Goal: Find specific page/section: Find specific page/section

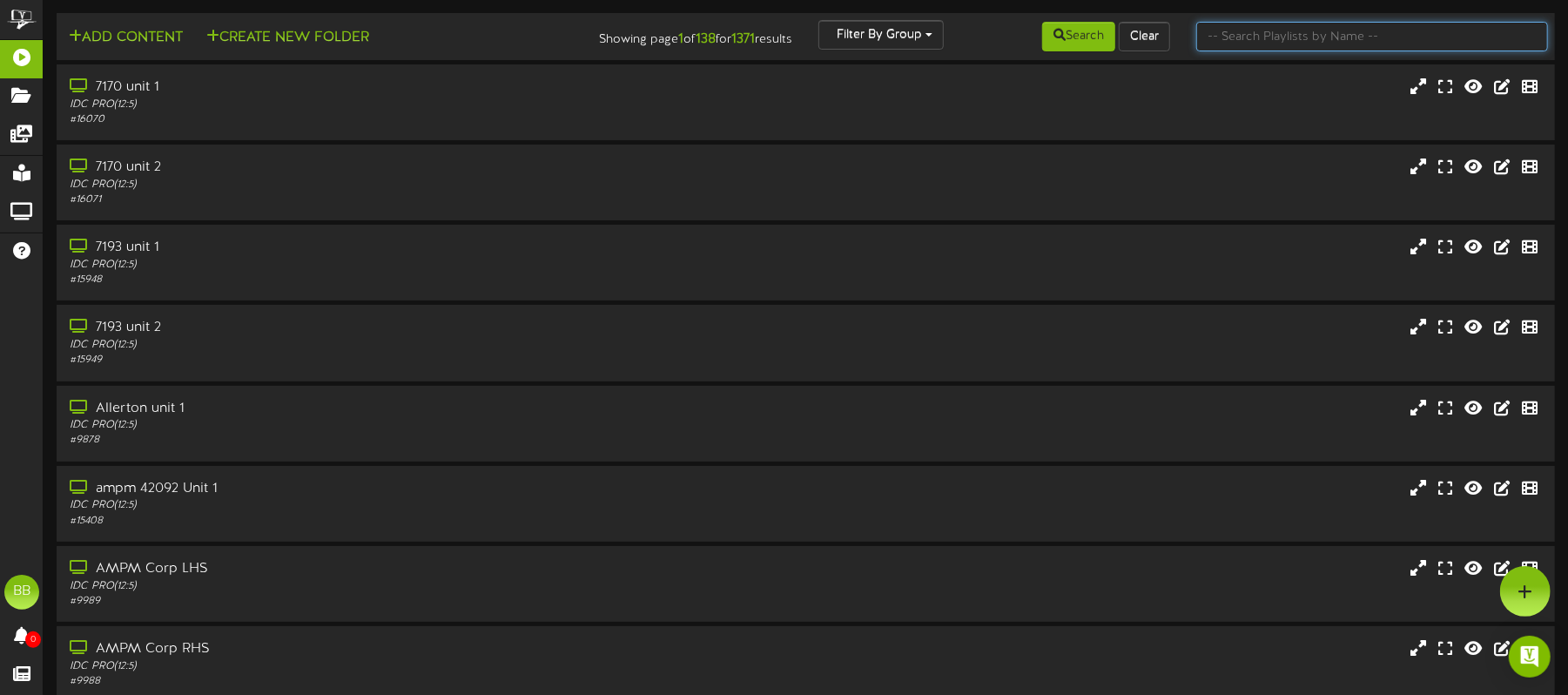
drag, startPoint x: 1325, startPoint y: 43, endPoint x: 1292, endPoint y: 45, distance: 33.1
click at [1325, 43] on input "text" at bounding box center [1372, 36] width 352 height 29
type input "5"
type input "66463"
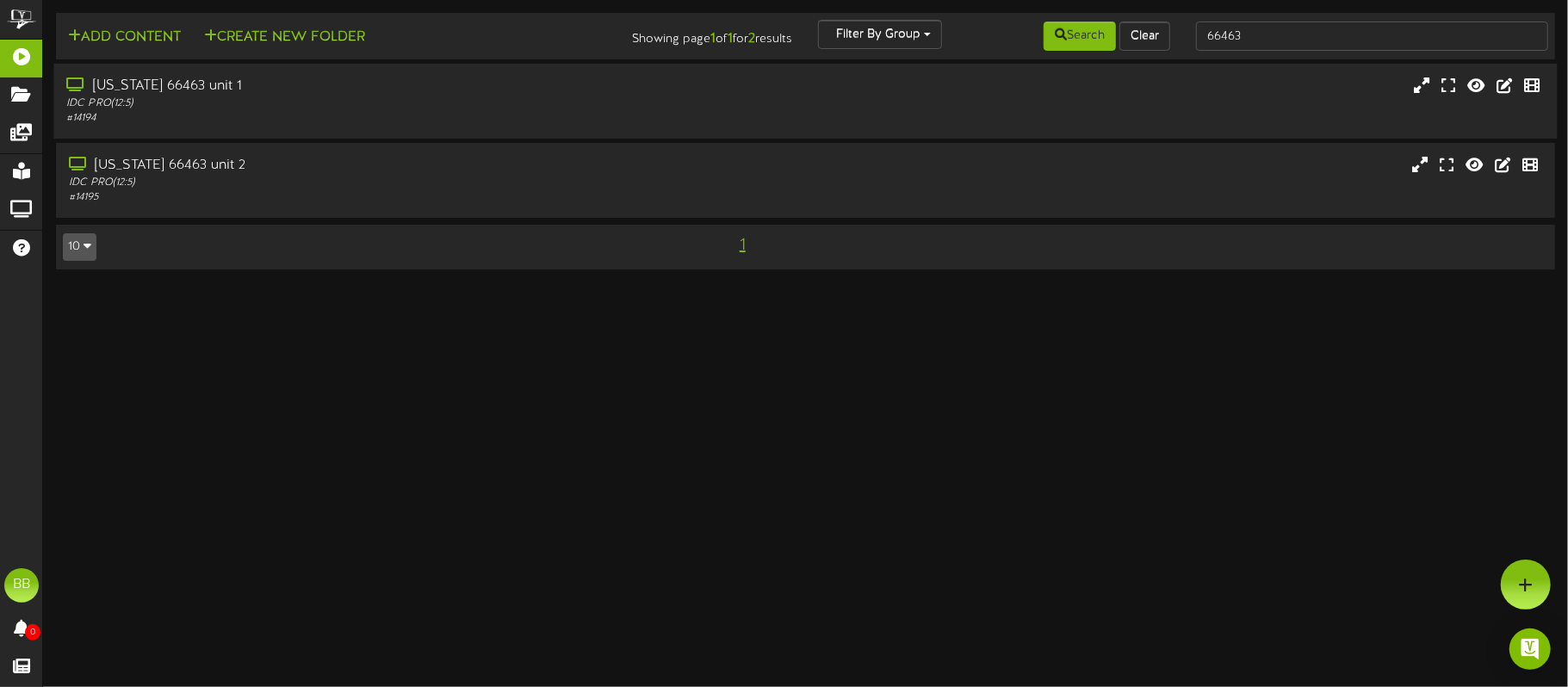
click at [307, 92] on div "[US_STATE] 66463 unit 1" at bounding box center [366, 86] width 600 height 20
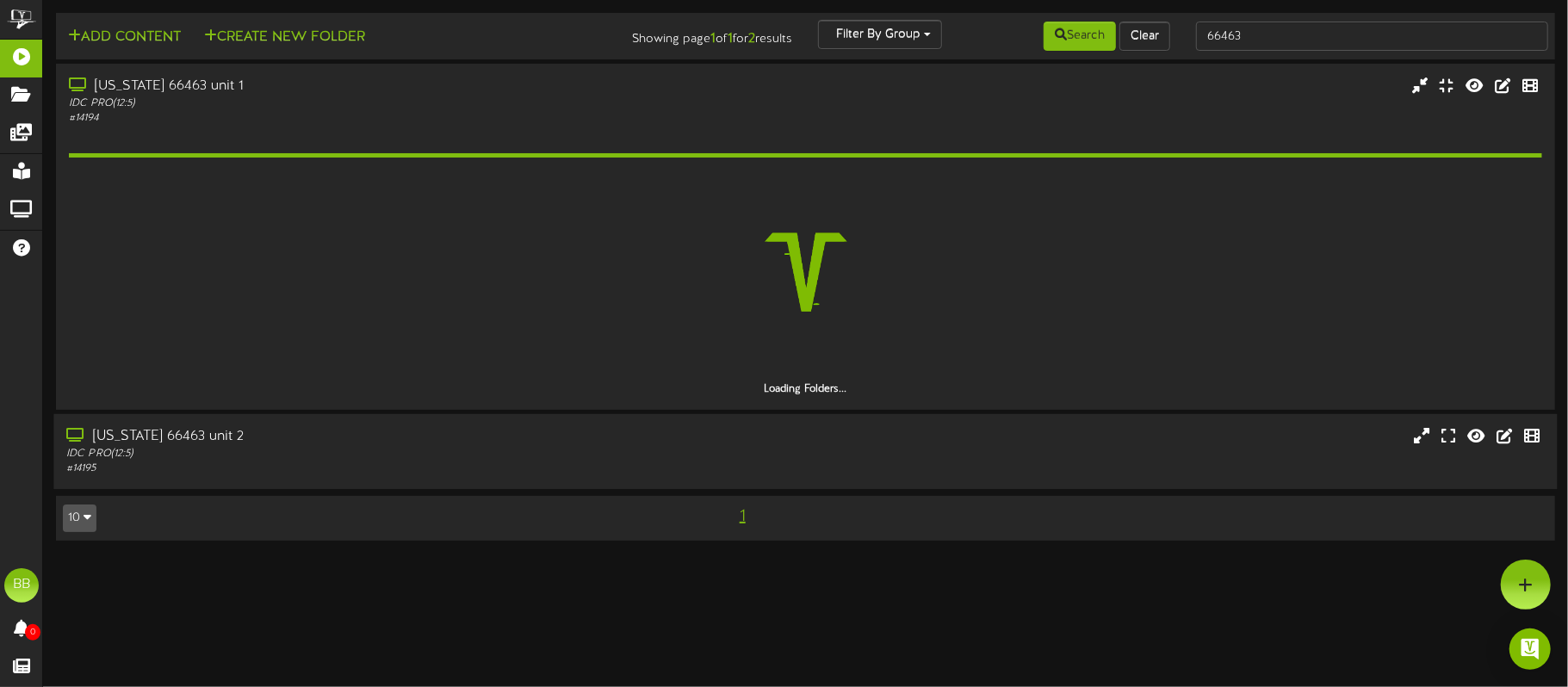
click at [413, 447] on div "IDC PRO ( 12:5 )" at bounding box center [366, 454] width 600 height 15
